Goal: Information Seeking & Learning: Find specific fact

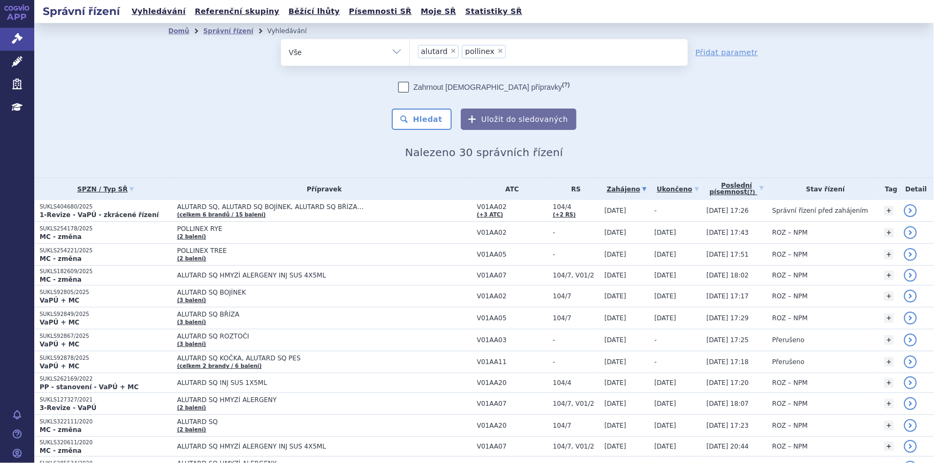
click at [450, 50] on span "×" at bounding box center [453, 51] width 6 height 6
click at [410, 50] on select "alutard pollinex" at bounding box center [409, 52] width 1 height 27
click at [446, 50] on ul at bounding box center [549, 50] width 278 height 22
click at [410, 50] on select "alutard pollinex" at bounding box center [409, 52] width 1 height 27
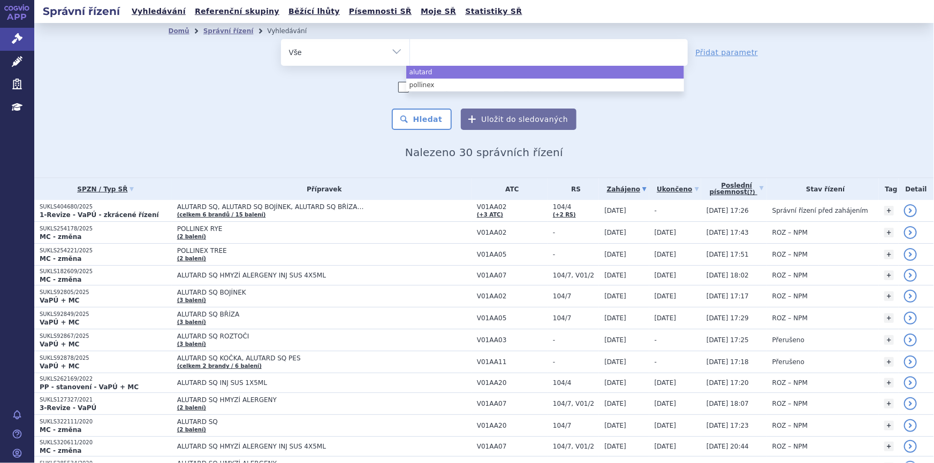
click at [446, 50] on ul at bounding box center [549, 50] width 278 height 22
click at [410, 50] on select "alutard pollinex" at bounding box center [409, 52] width 1 height 27
select select "alutard"
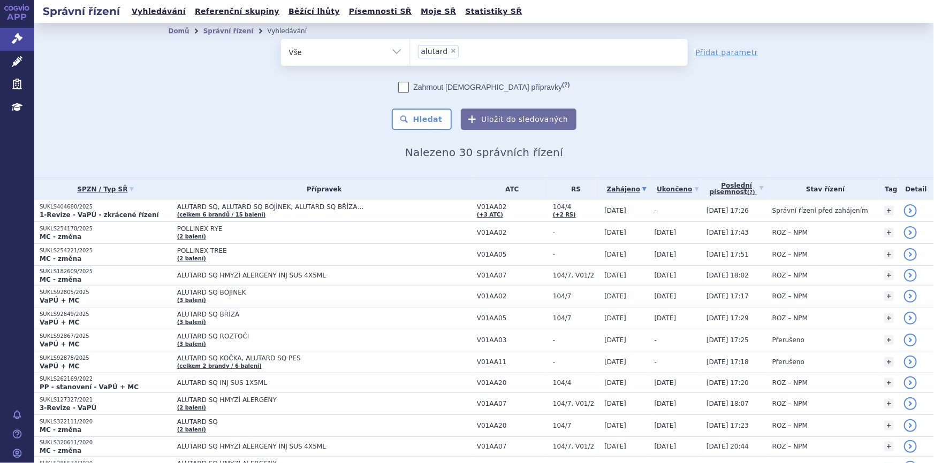
click at [450, 50] on span "×" at bounding box center [453, 51] width 6 height 6
click at [410, 50] on select "alutard pollinex" at bounding box center [409, 52] width 1 height 27
click at [446, 50] on ul "× alutard" at bounding box center [549, 51] width 278 height 24
click at [410, 50] on select "alutard pollinex" at bounding box center [409, 52] width 1 height 27
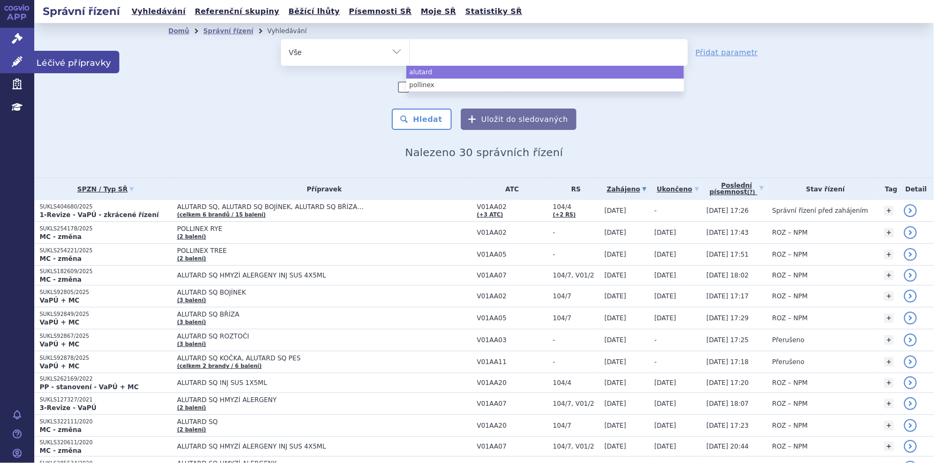
select select "alutard"
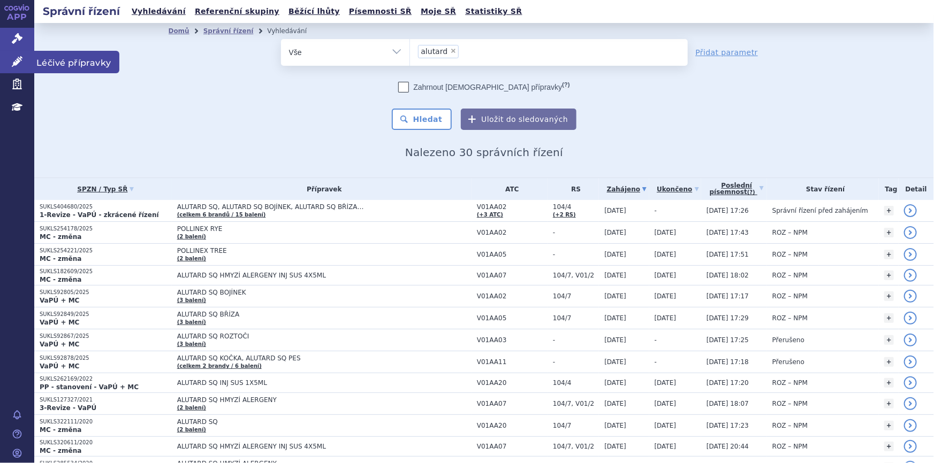
click at [20, 57] on icon at bounding box center [17, 61] width 11 height 11
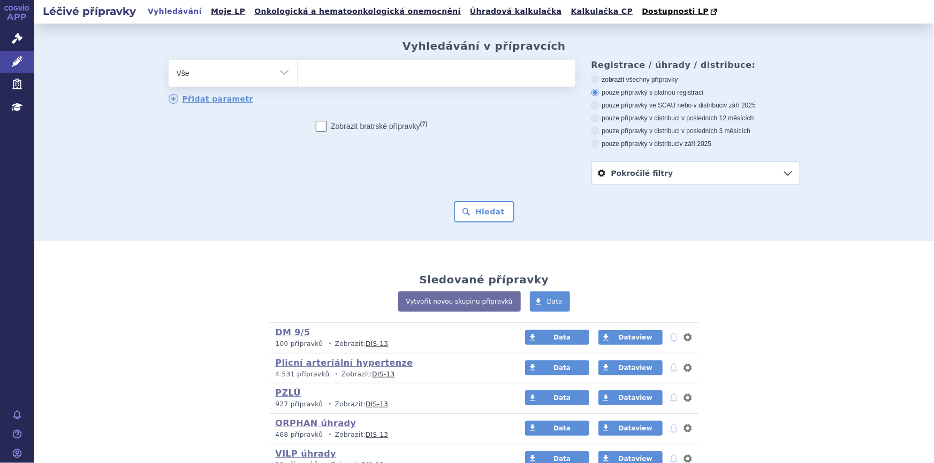
click at [335, 80] on ul at bounding box center [436, 71] width 278 height 22
click at [297, 80] on select at bounding box center [297, 72] width 1 height 27
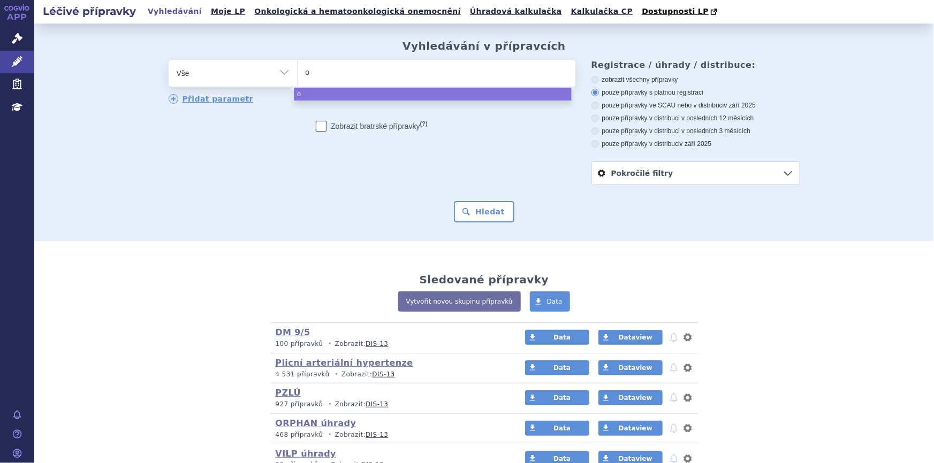
type input "os"
type input "ospo"
type input "ospoo"
type input "ospo"
type input "ospol"
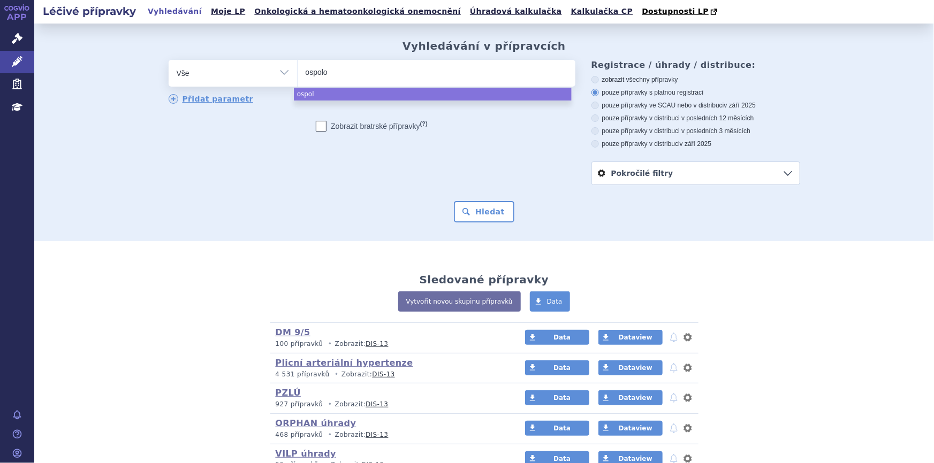
type input "ospolot"
select select "ospolot"
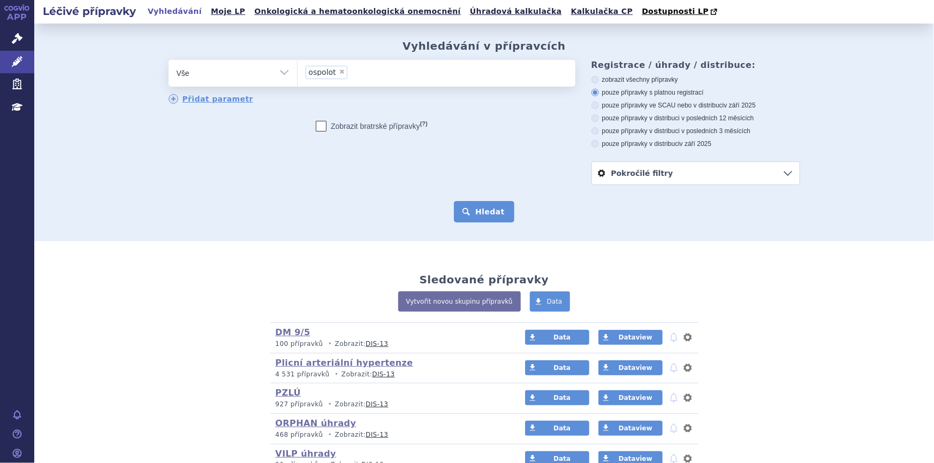
click at [467, 218] on button "Hledat" at bounding box center [484, 211] width 60 height 21
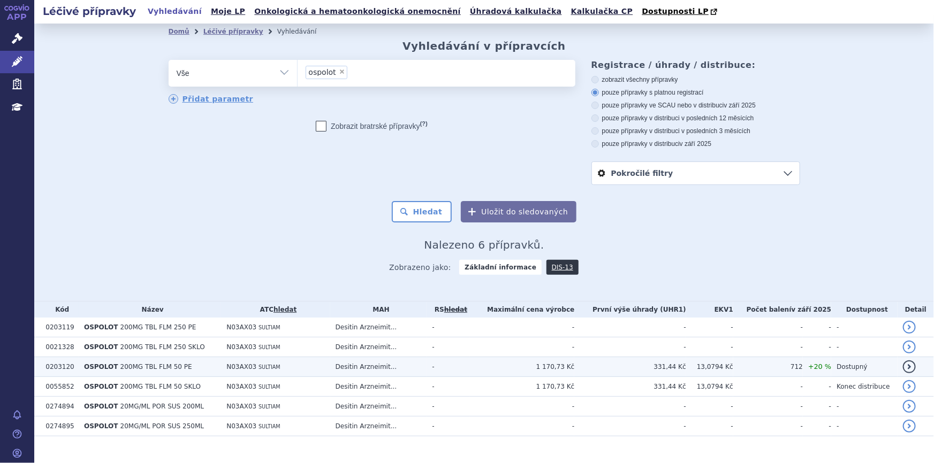
click at [378, 365] on td "Desitin Arzneimit..." at bounding box center [378, 367] width 97 height 20
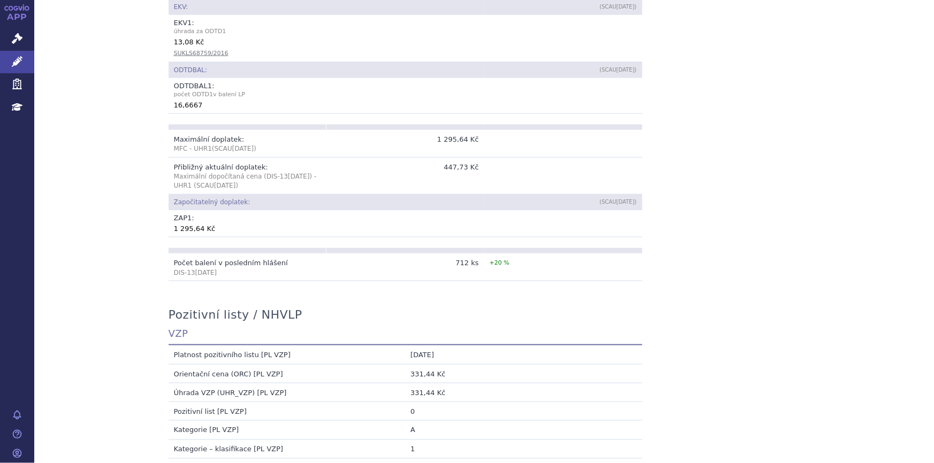
scroll to position [720, 0]
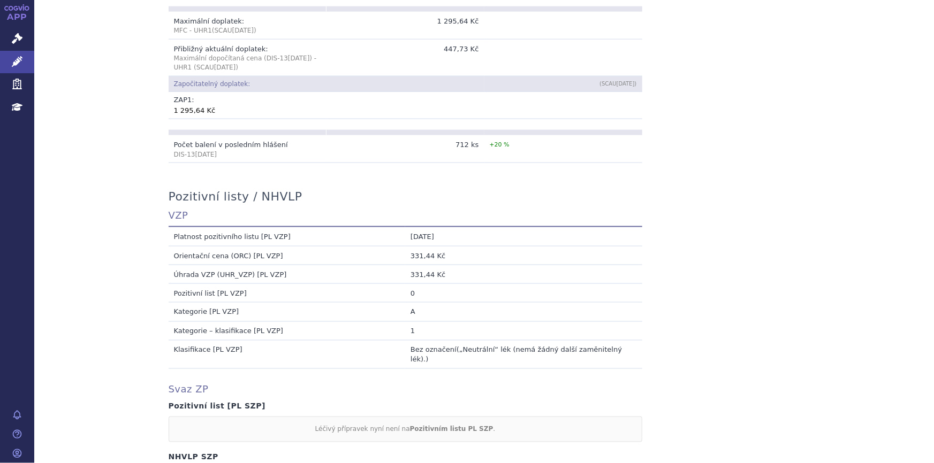
click at [813, 303] on div "Přehled Kód: 0203120 Název + doplněk názvu: OSPOLOT 200MG TBL FLM 50 PE ATC: N0…" at bounding box center [484, 77] width 674 height 1249
click at [736, 192] on div "Přehled Kód: 0203120 Název + doplněk názvu: OSPOLOT 200MG TBL FLM 50 PE ATC: N0…" at bounding box center [484, 77] width 674 height 1249
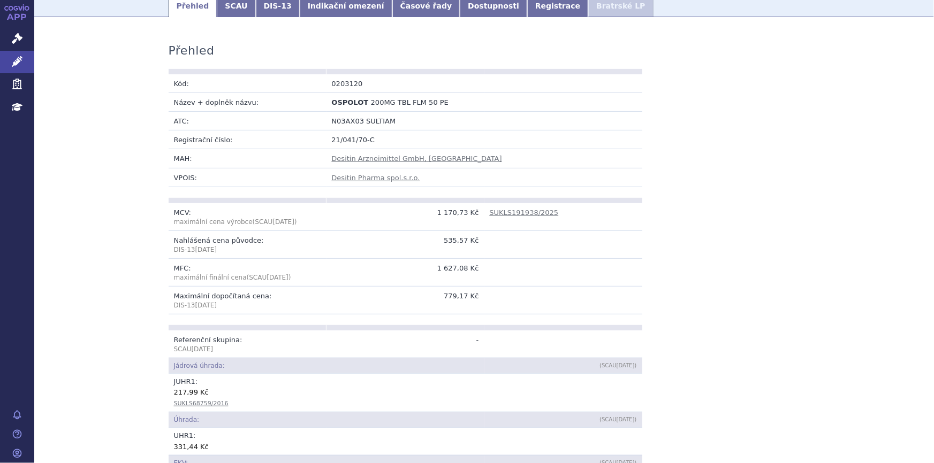
scroll to position [48, 0]
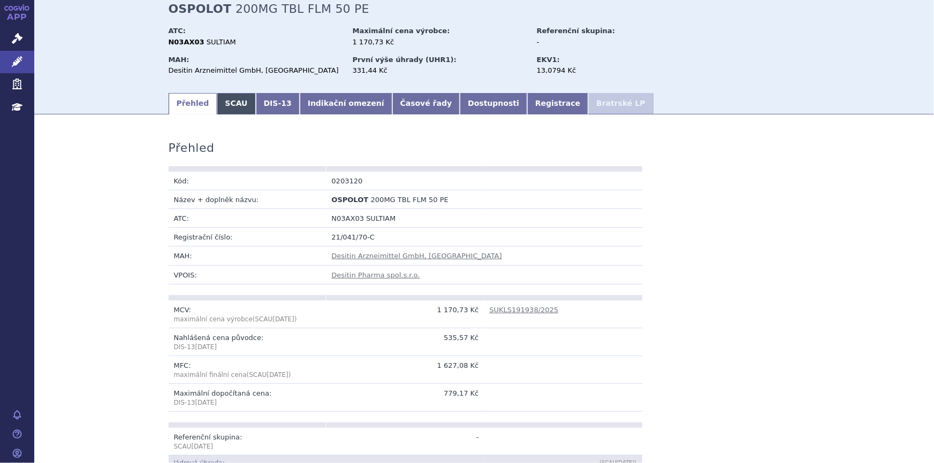
click at [233, 107] on link "SCAU" at bounding box center [236, 103] width 39 height 21
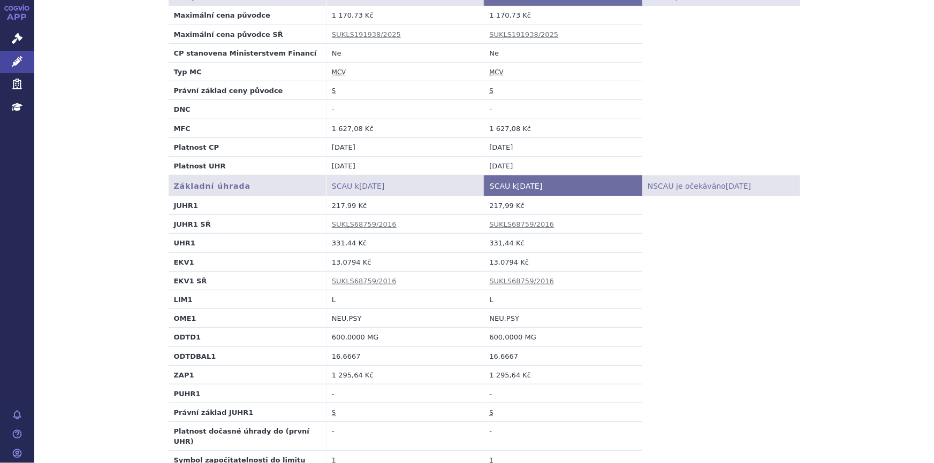
scroll to position [243, 0]
